Goal: Task Accomplishment & Management: Manage account settings

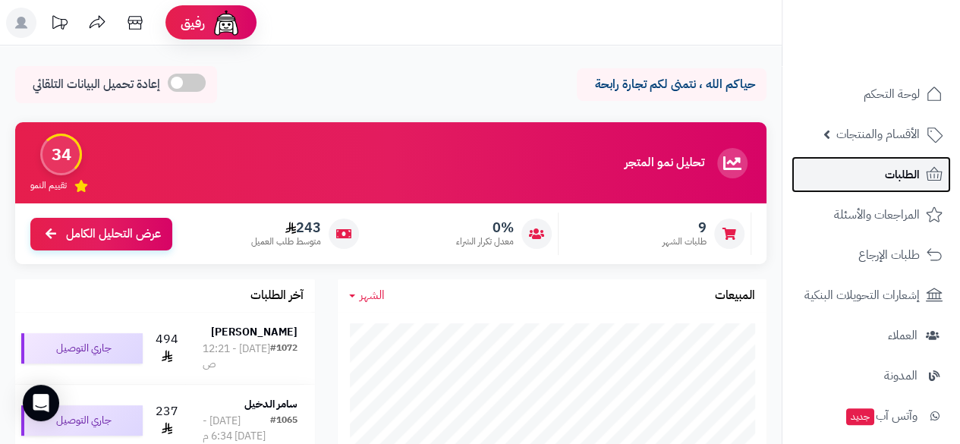
click at [901, 165] on span "الطلبات" at bounding box center [902, 174] width 35 height 21
